Goal: Task Accomplishment & Management: Manage account settings

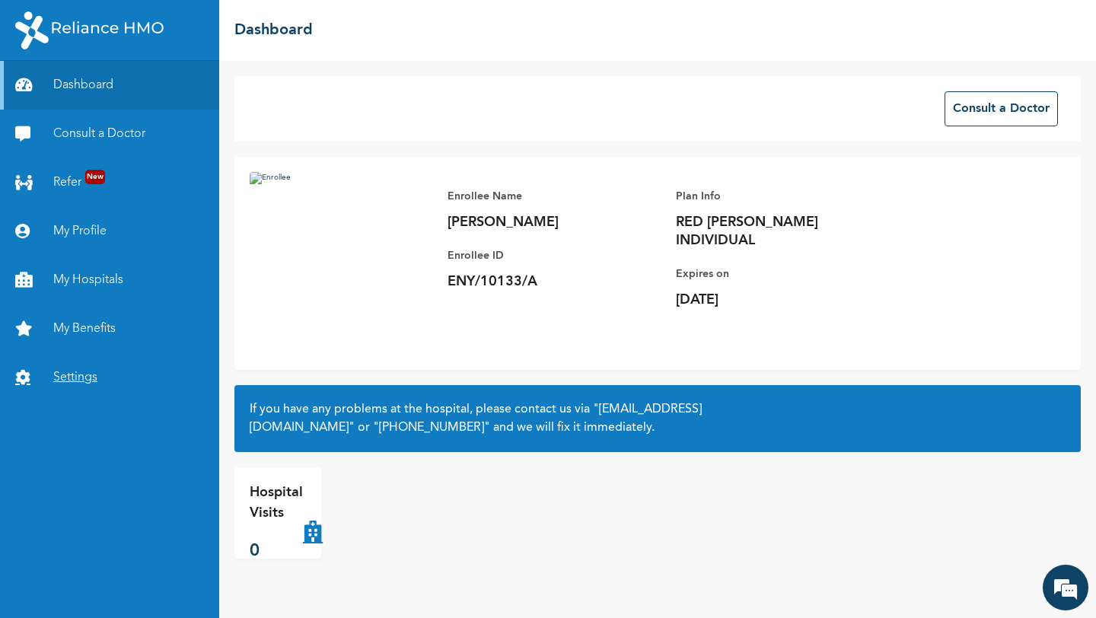
click at [46, 376] on link "Settings" at bounding box center [109, 377] width 219 height 49
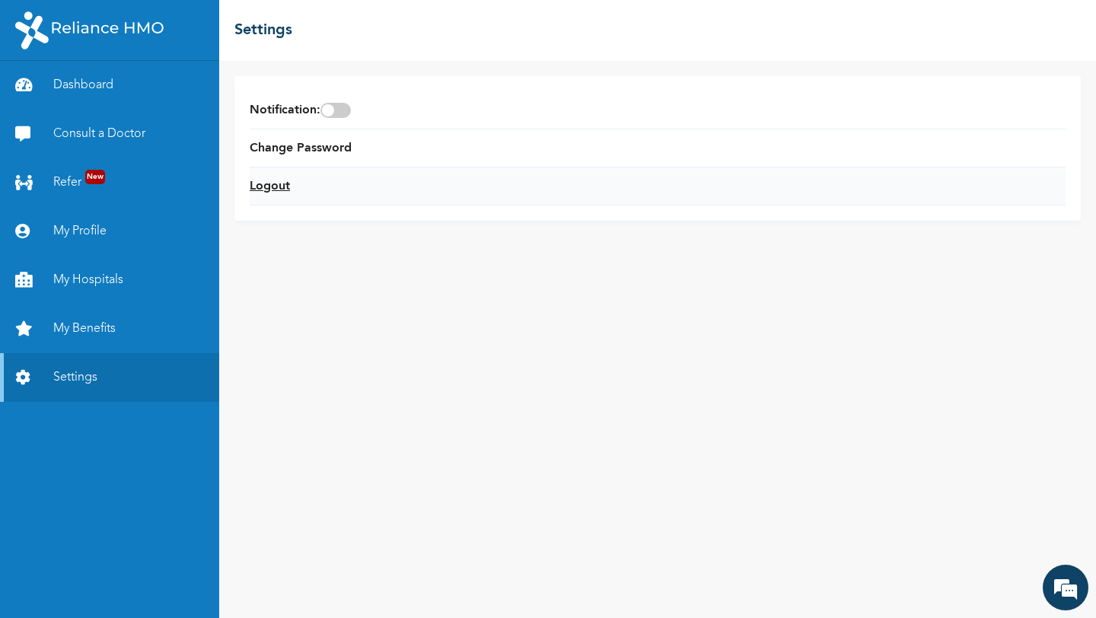
click at [277, 186] on link "Logout" at bounding box center [270, 186] width 40 height 18
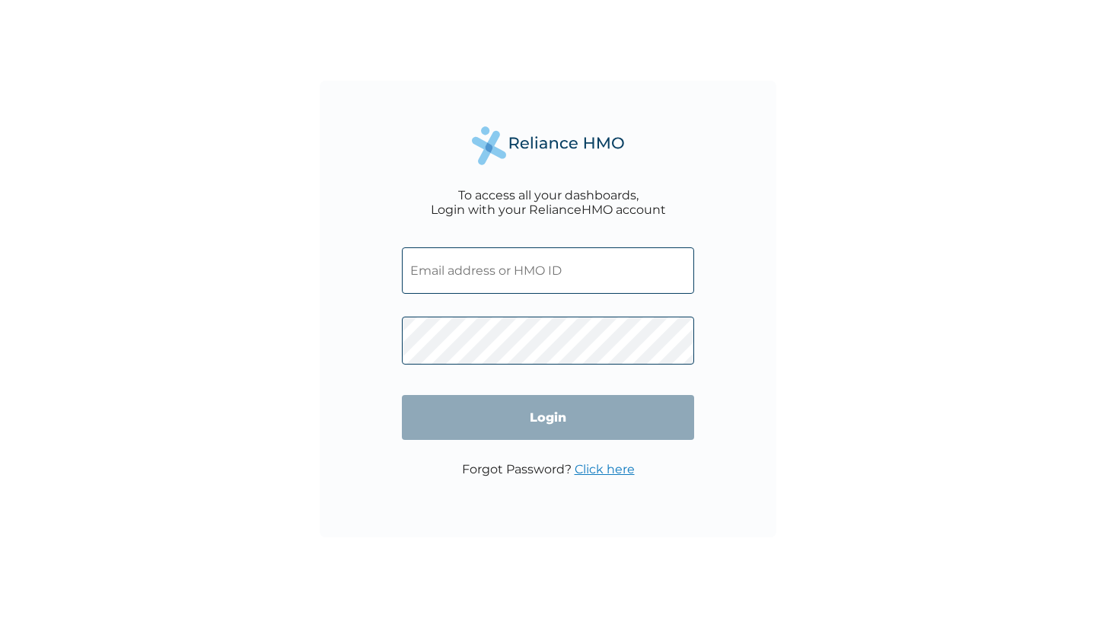
click at [477, 272] on input "text" at bounding box center [548, 270] width 292 height 46
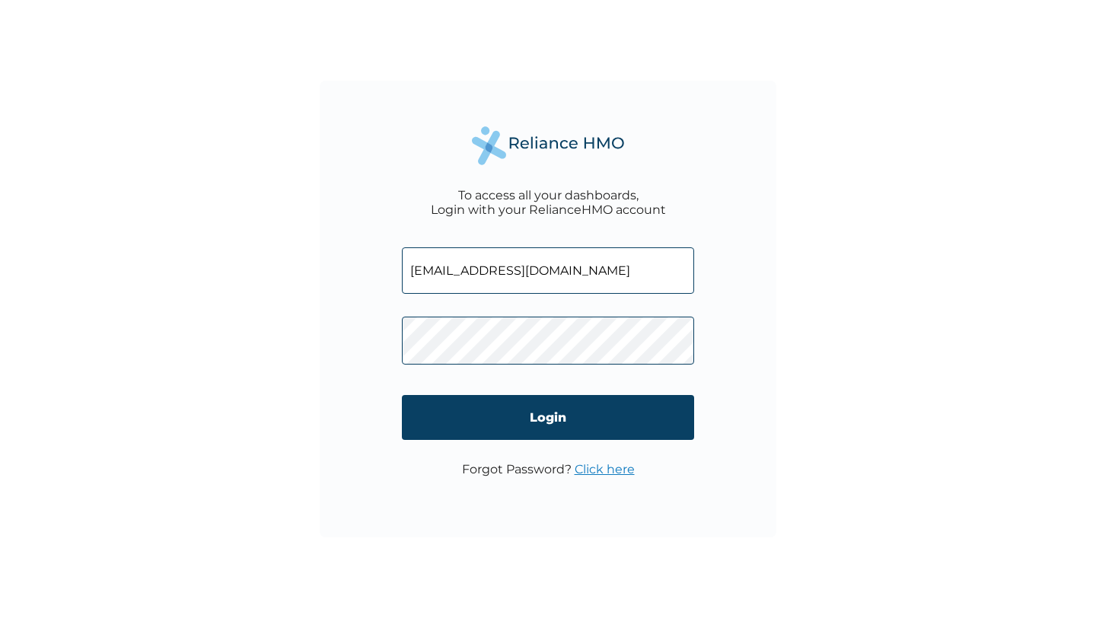
type input "akinwolemiwasiyanbola@enyata.com"
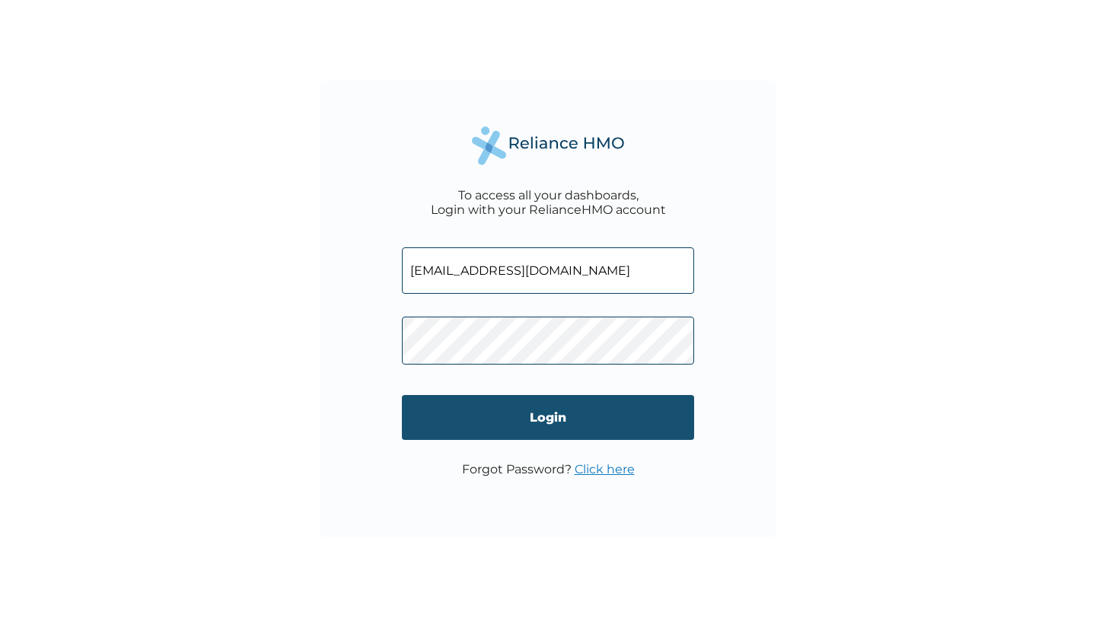
click at [565, 423] on input "Login" at bounding box center [548, 417] width 292 height 45
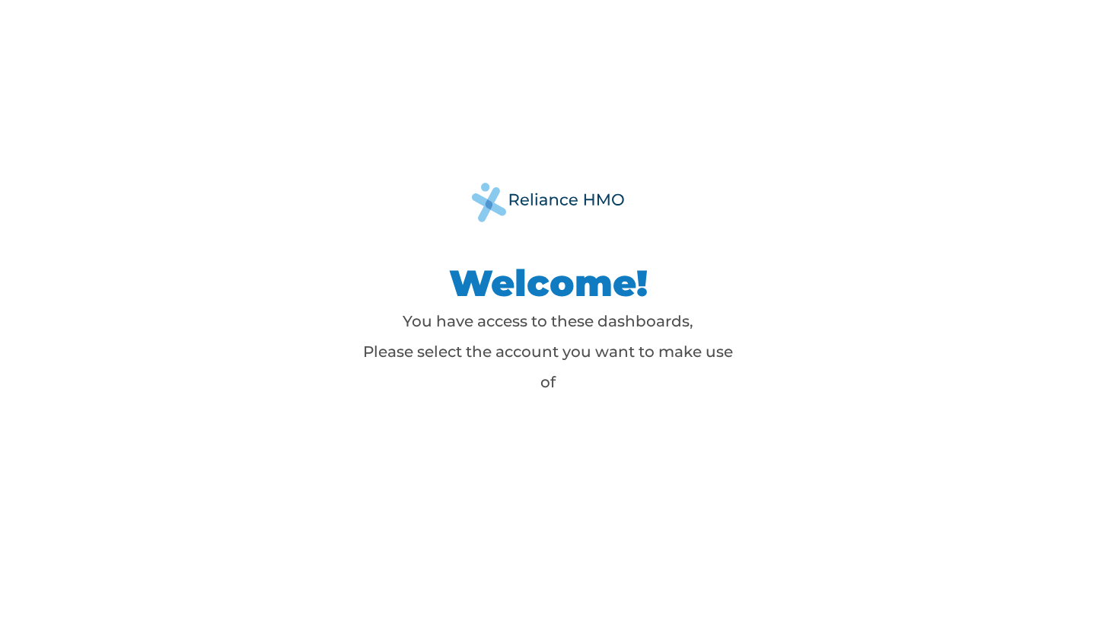
click at [506, 358] on p "You have access to these dashboards, Please select the account you want to make…" at bounding box center [548, 351] width 381 height 91
click at [726, 135] on div "Welcome! You have access to these dashboards, Please select the account you wan…" at bounding box center [548, 309] width 1096 height 618
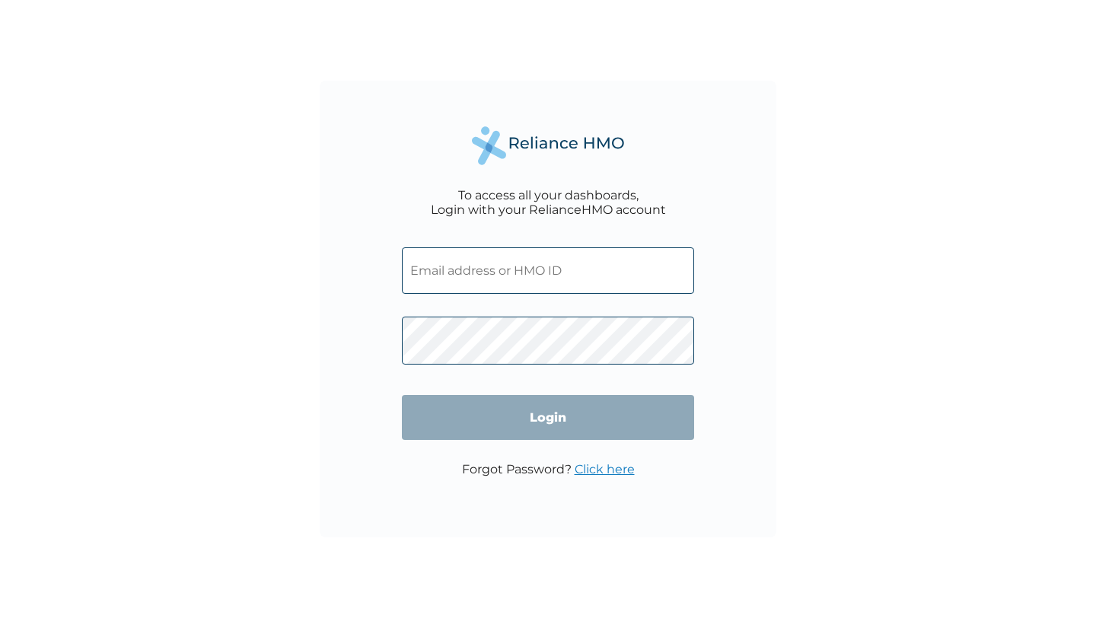
click at [430, 289] on input "text" at bounding box center [548, 270] width 292 height 46
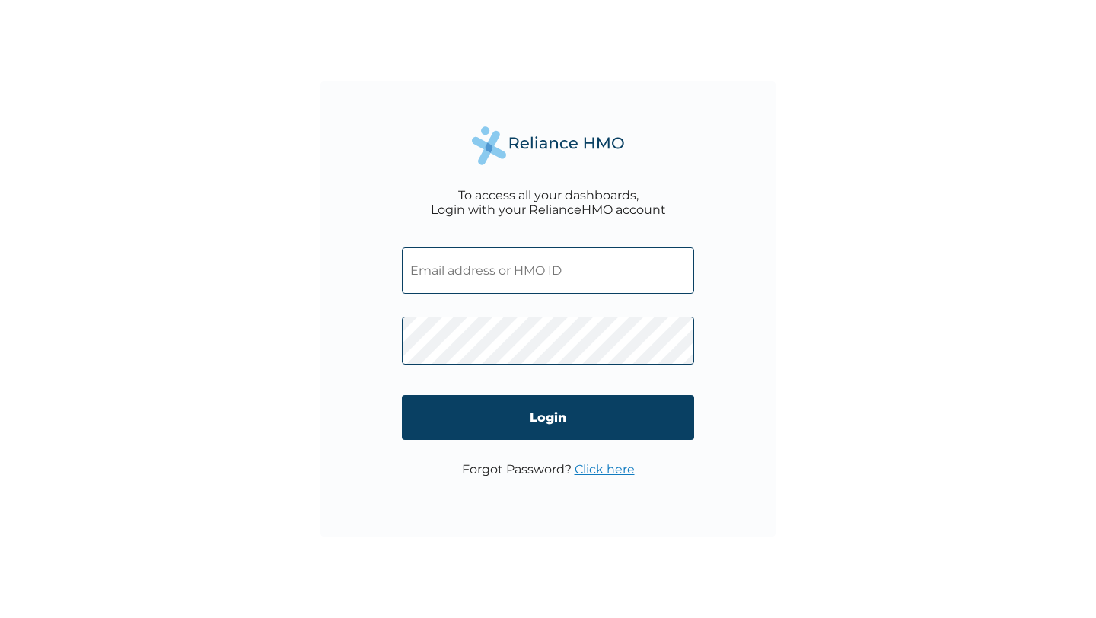
click at [521, 275] on input "text" at bounding box center [548, 270] width 292 height 46
type input "jadesolaopaniyi@enyata.com"
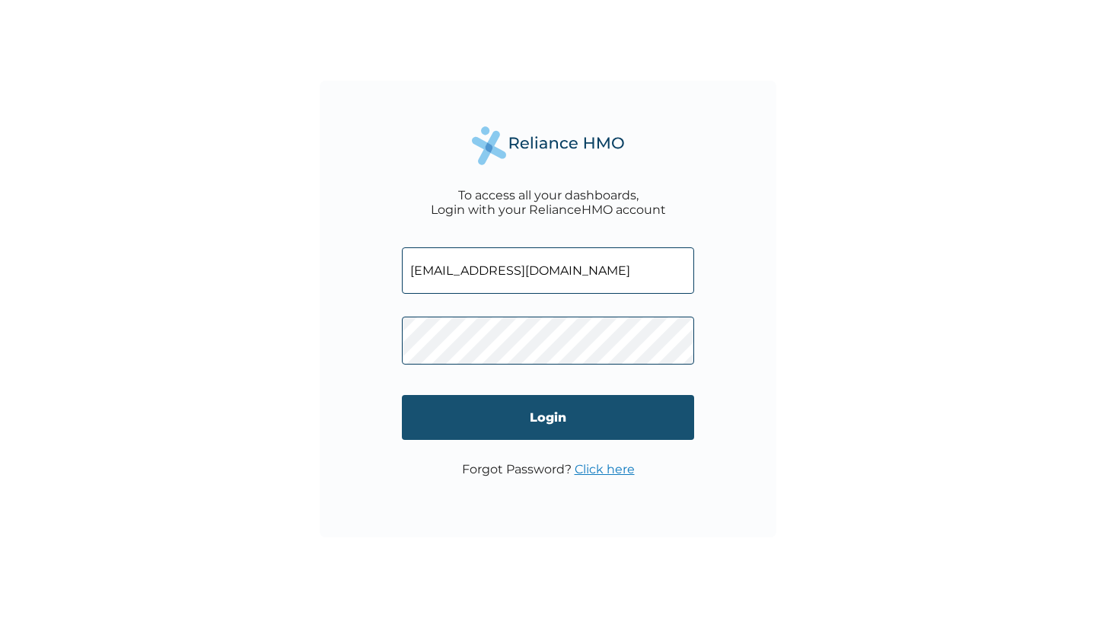
click at [535, 416] on input "Login" at bounding box center [548, 417] width 292 height 45
